Goal: Task Accomplishment & Management: Use online tool/utility

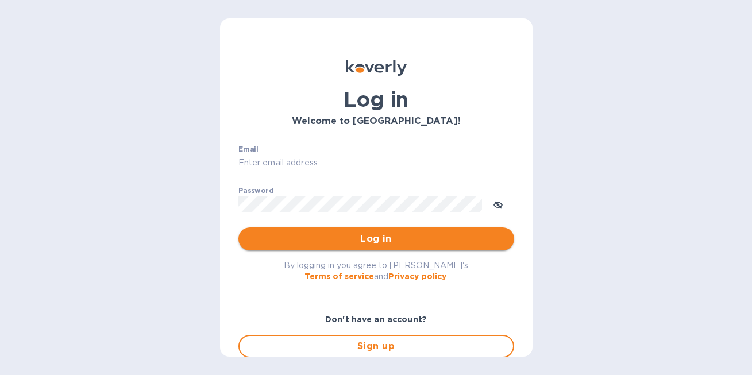
type input "[PERSON_NAME][EMAIL_ADDRESS][DOMAIN_NAME]"
click at [367, 239] on span "Log in" at bounding box center [376, 239] width 257 height 14
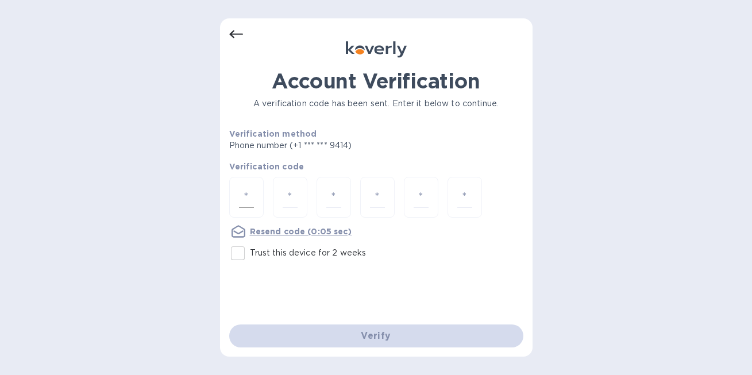
click at [246, 203] on input "number" at bounding box center [246, 197] width 15 height 21
type input "7"
type input "2"
type input "1"
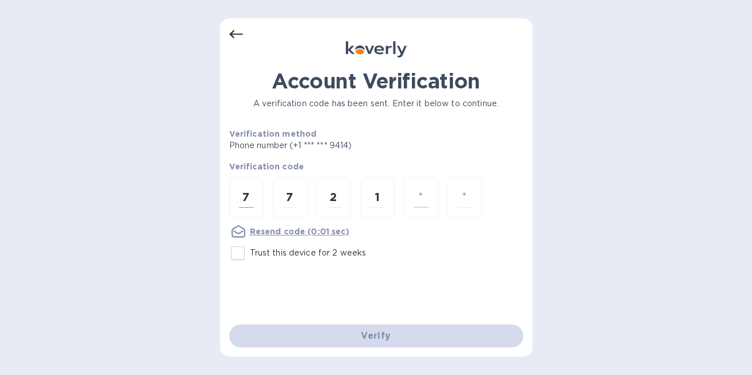
type input "6"
type input "8"
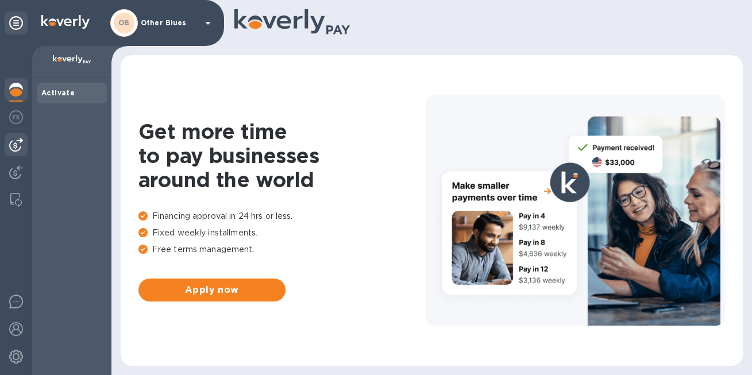
click at [19, 146] on img at bounding box center [16, 145] width 14 height 14
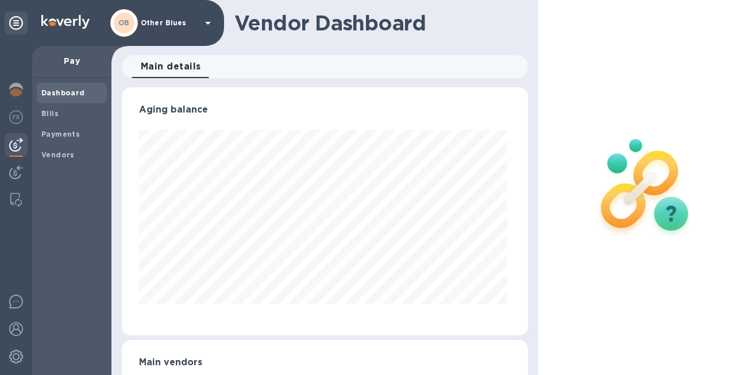
scroll to position [81, 0]
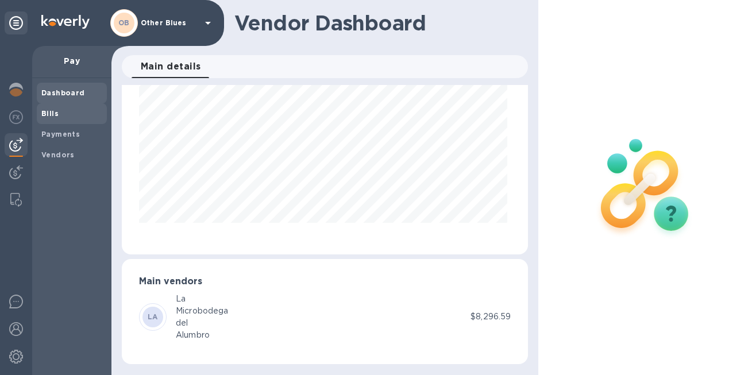
click at [57, 110] on span "Bills" at bounding box center [71, 113] width 61 height 11
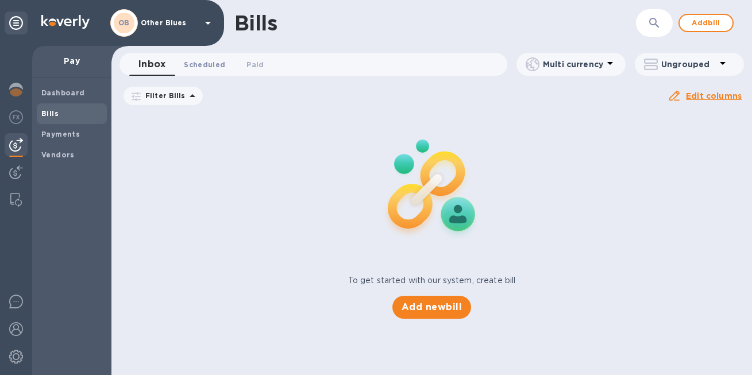
click at [203, 67] on span "Scheduled 0" at bounding box center [204, 65] width 41 height 12
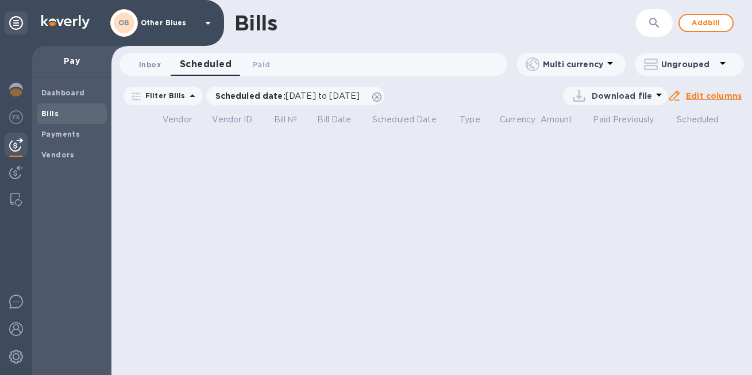
click at [150, 70] on span "Inbox 0" at bounding box center [150, 65] width 22 height 12
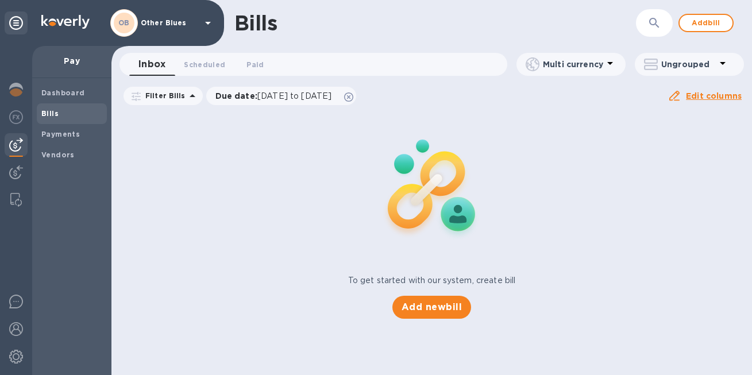
click at [186, 96] on icon at bounding box center [193, 96] width 14 height 14
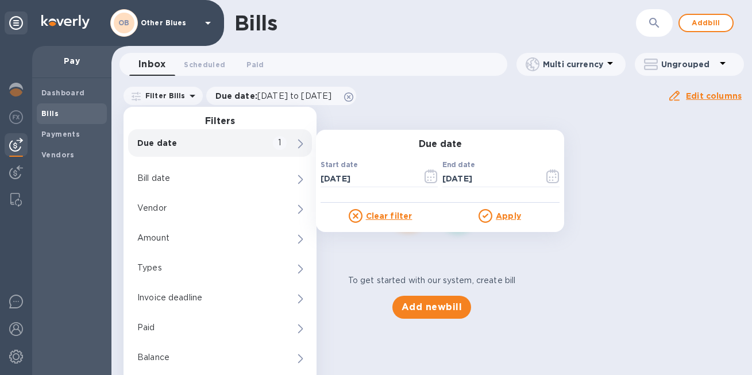
click at [269, 140] on div "Due date 1" at bounding box center [220, 143] width 184 height 28
click at [433, 183] on icon "button" at bounding box center [430, 176] width 13 height 14
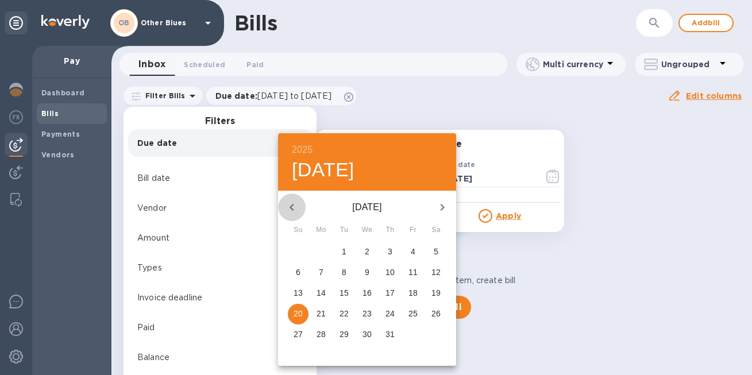
click at [291, 205] on icon "button" at bounding box center [291, 207] width 4 height 7
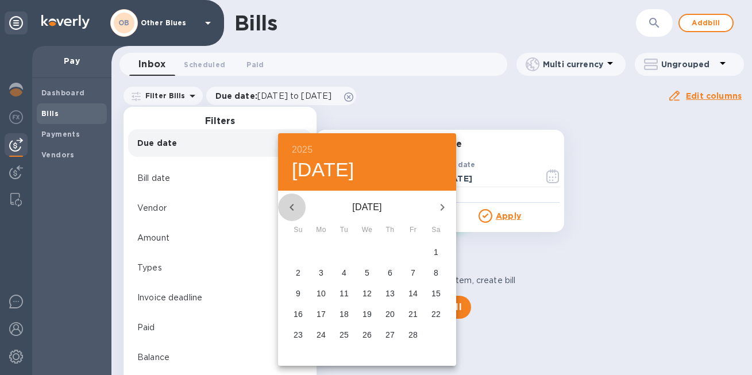
click at [291, 205] on icon "button" at bounding box center [291, 207] width 4 height 7
click at [303, 253] on span "1" at bounding box center [298, 251] width 21 height 11
type input "[DATE]"
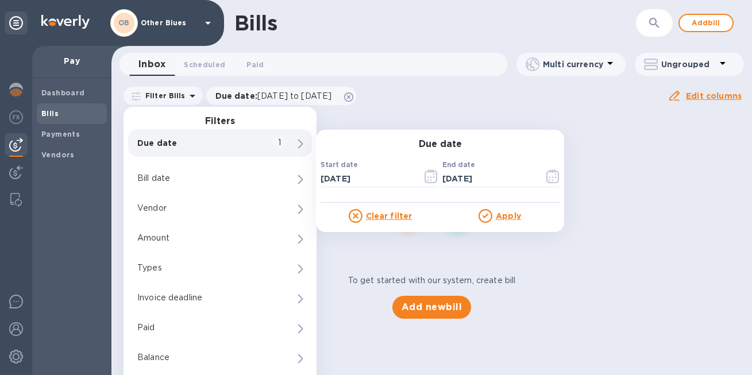
click at [507, 215] on u "Apply" at bounding box center [508, 215] width 25 height 9
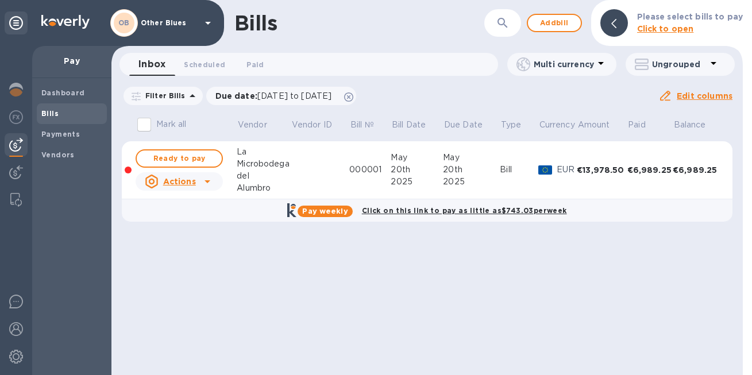
click at [199, 180] on div at bounding box center [207, 181] width 18 height 18
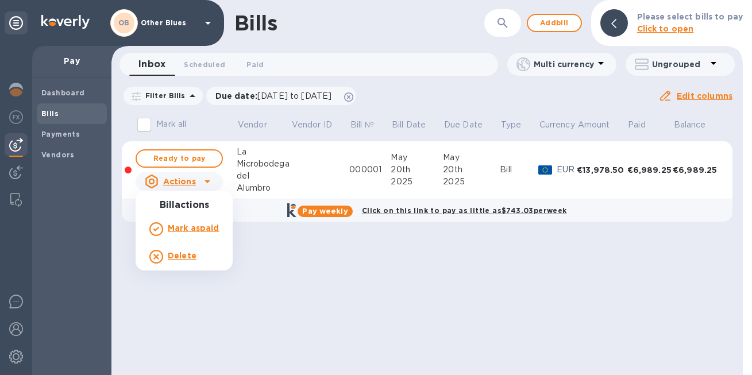
click at [186, 152] on div at bounding box center [376, 187] width 752 height 375
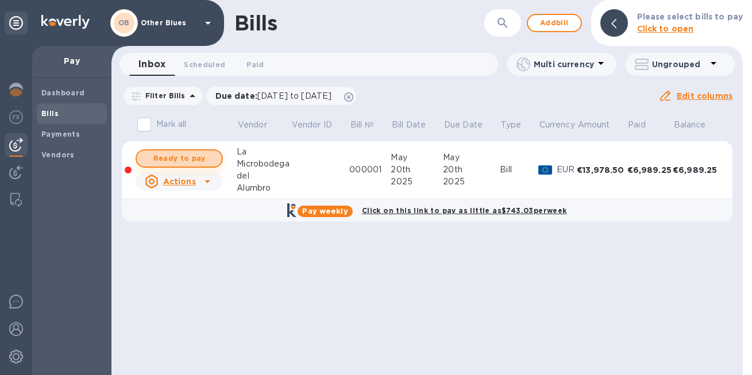
click at [187, 158] on span "Ready to pay" at bounding box center [179, 159] width 67 height 14
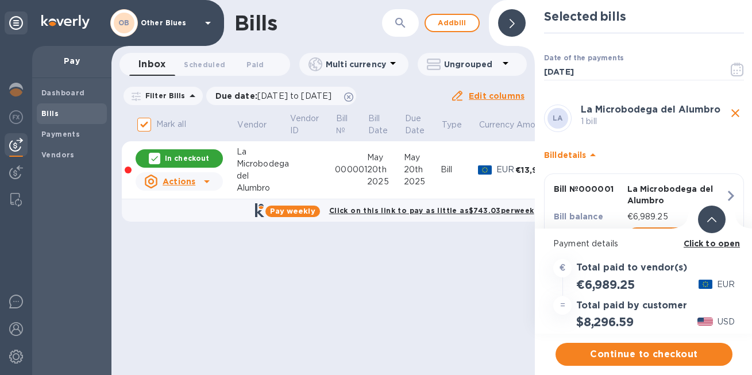
click at [517, 20] on div at bounding box center [512, 23] width 28 height 28
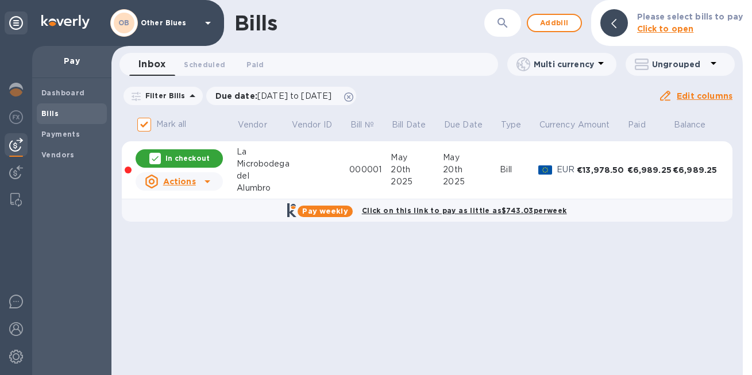
click at [211, 158] on div "In checkout" at bounding box center [179, 158] width 87 height 18
click at [211, 158] on span "Ready to pay" at bounding box center [179, 159] width 67 height 14
checkbox input "true"
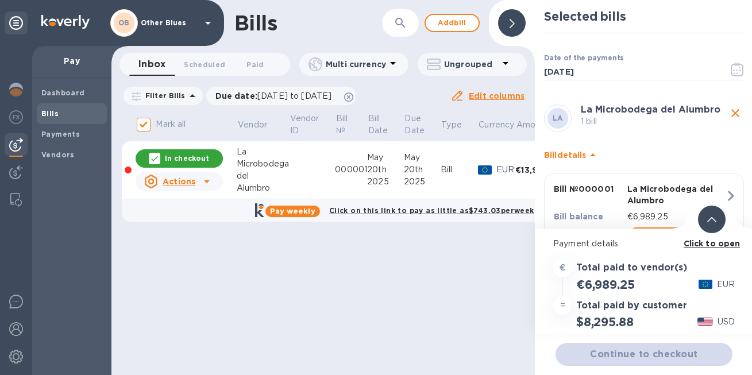
scroll to position [51, 0]
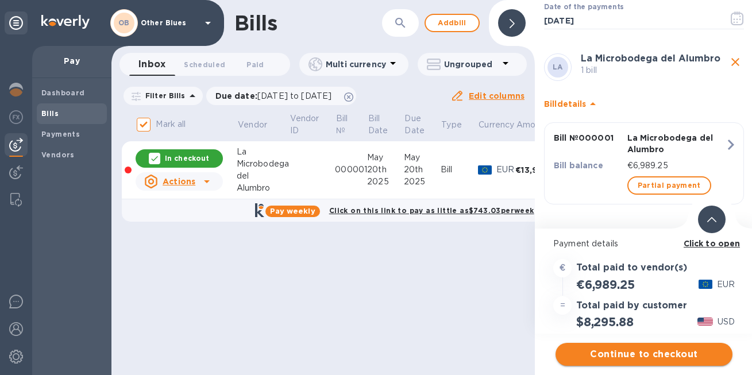
click at [626, 359] on span "Continue to checkout" at bounding box center [644, 354] width 159 height 14
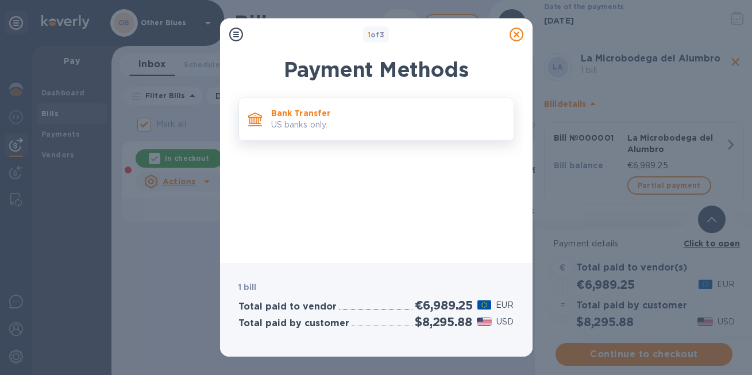
click at [389, 115] on p "Bank Transfer" at bounding box center [387, 112] width 233 height 11
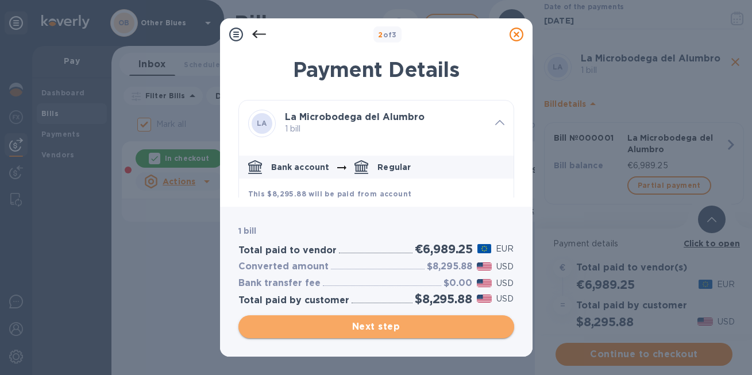
click at [384, 329] on span "Next step" at bounding box center [376, 327] width 257 height 14
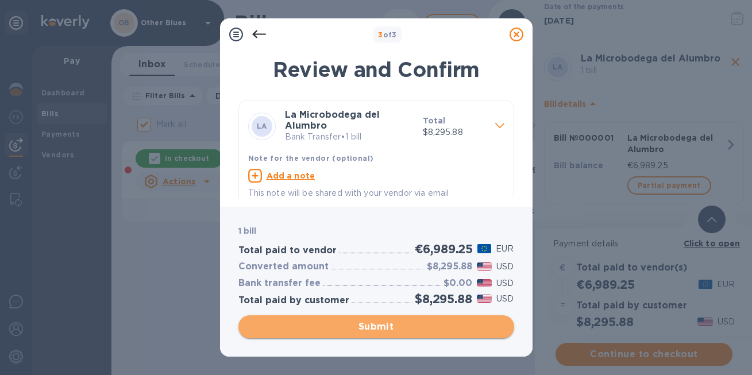
click at [384, 329] on span "Submit" at bounding box center [376, 327] width 257 height 14
